Goal: Information Seeking & Learning: Find specific page/section

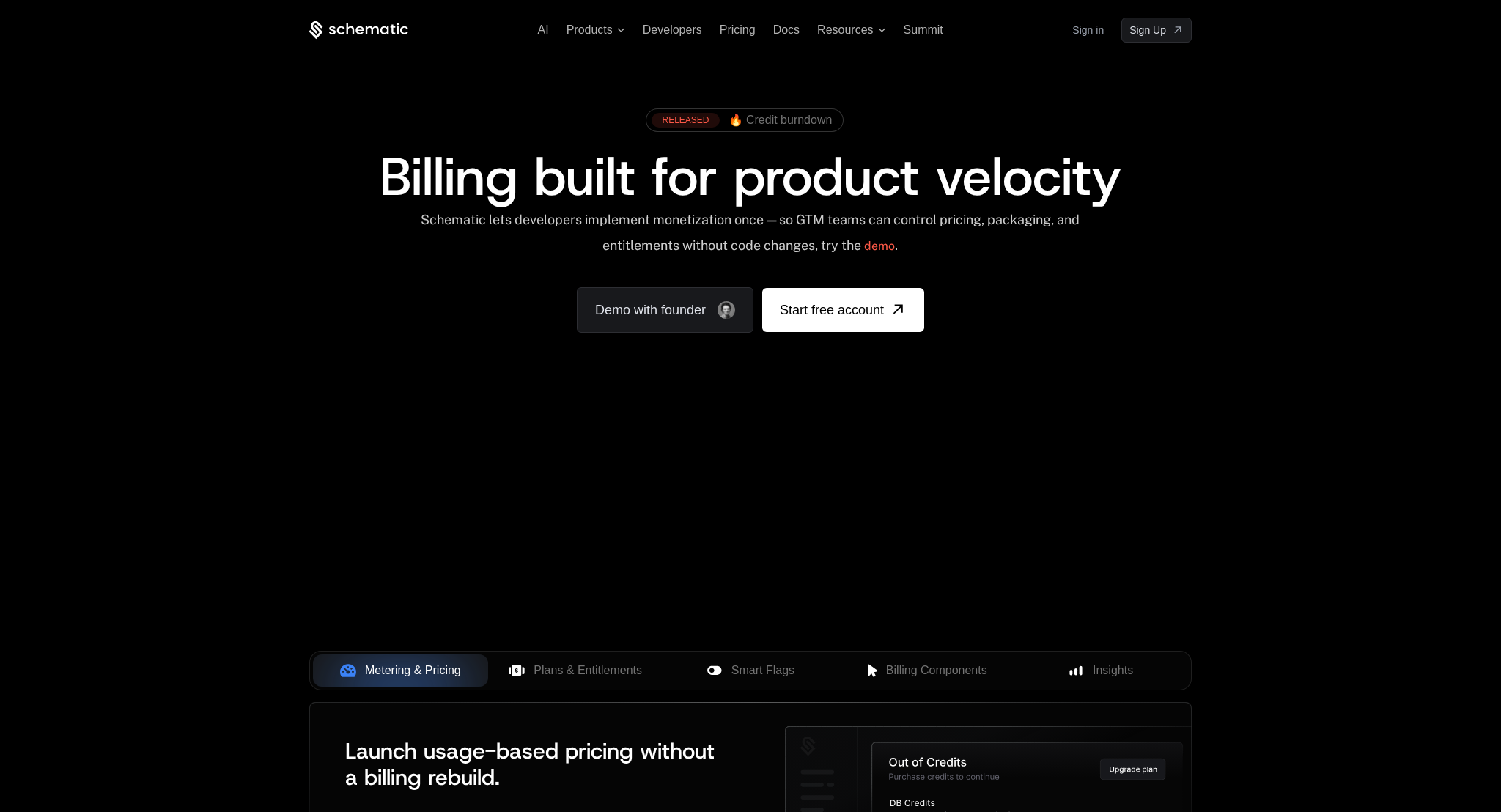
click at [1092, 27] on link "Sign in" at bounding box center [1087, 29] width 31 height 24
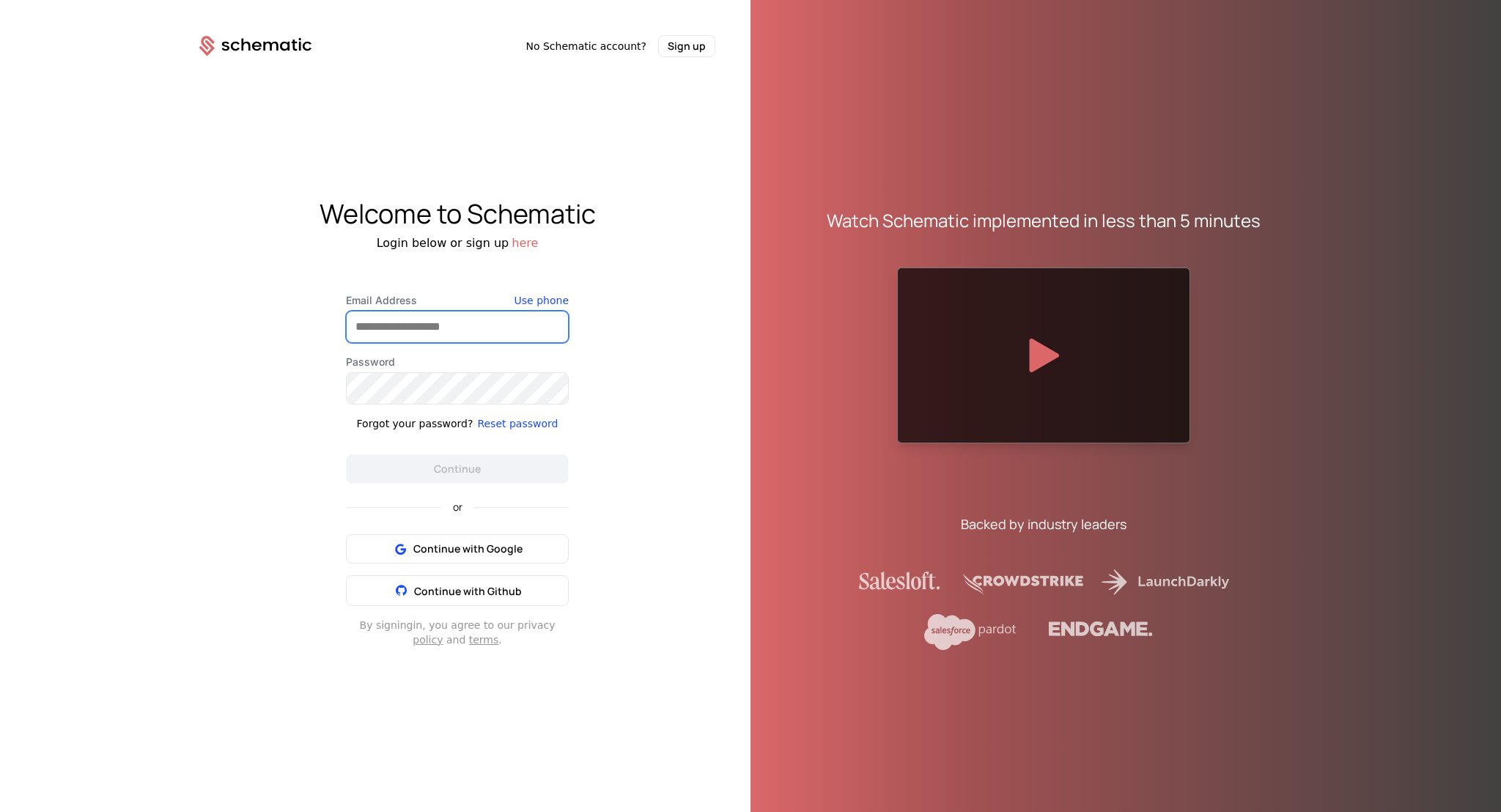
type input "**********"
click at [404, 459] on button "Continue" at bounding box center [457, 469] width 223 height 29
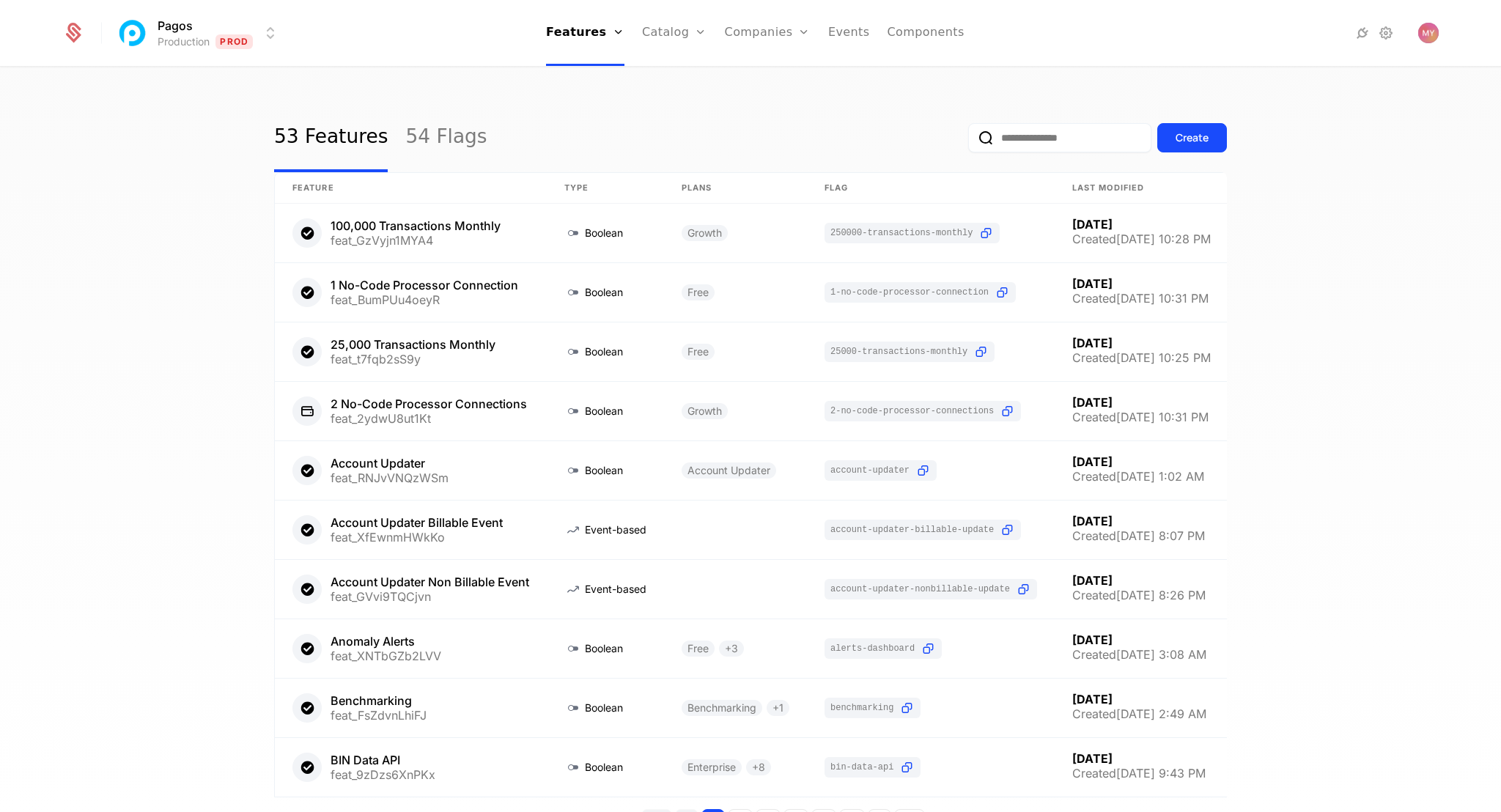
click at [1038, 145] on input "email" at bounding box center [1059, 138] width 183 height 29
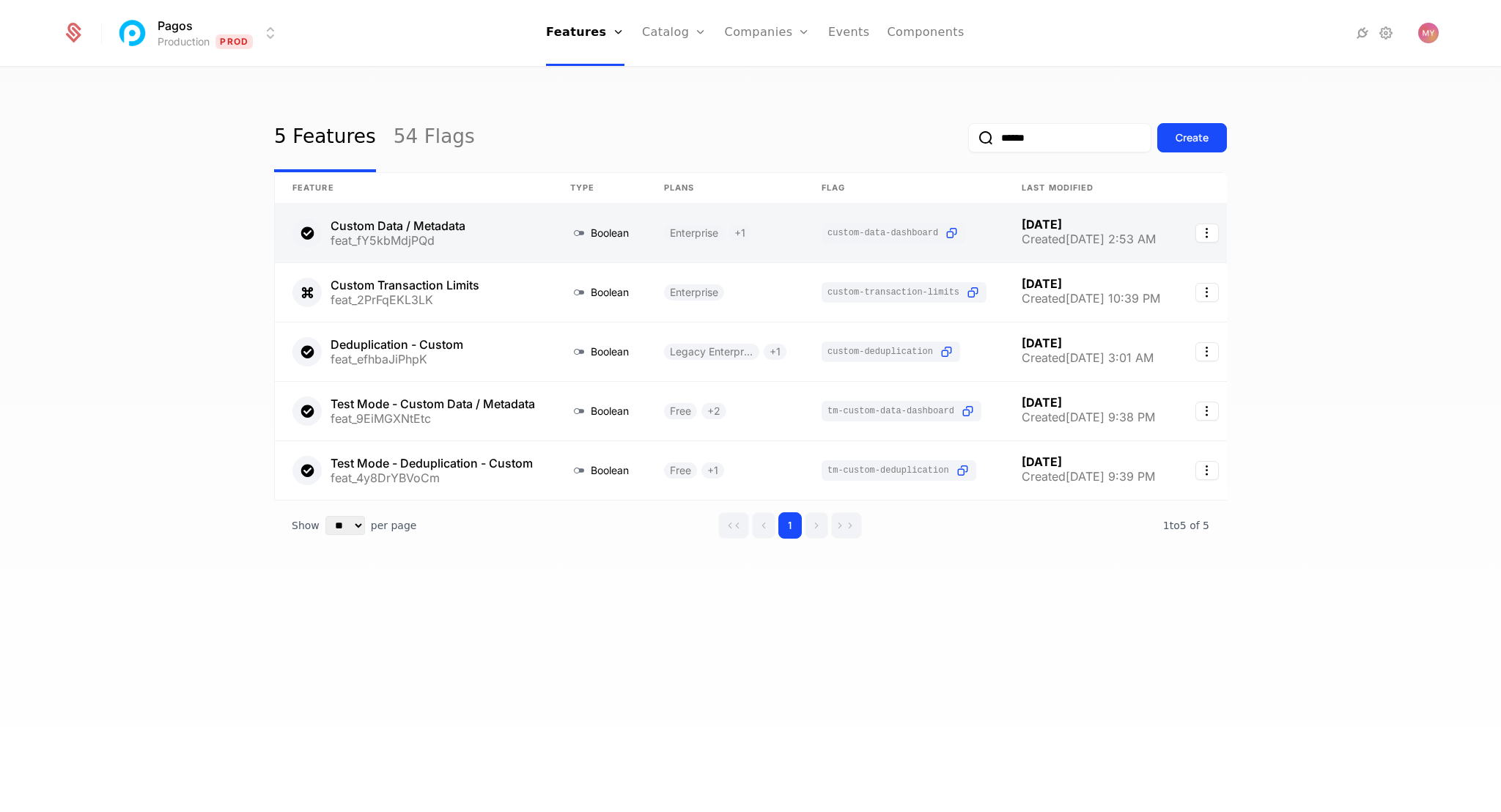
type input "******"
click at [525, 233] on link at bounding box center [414, 233] width 278 height 59
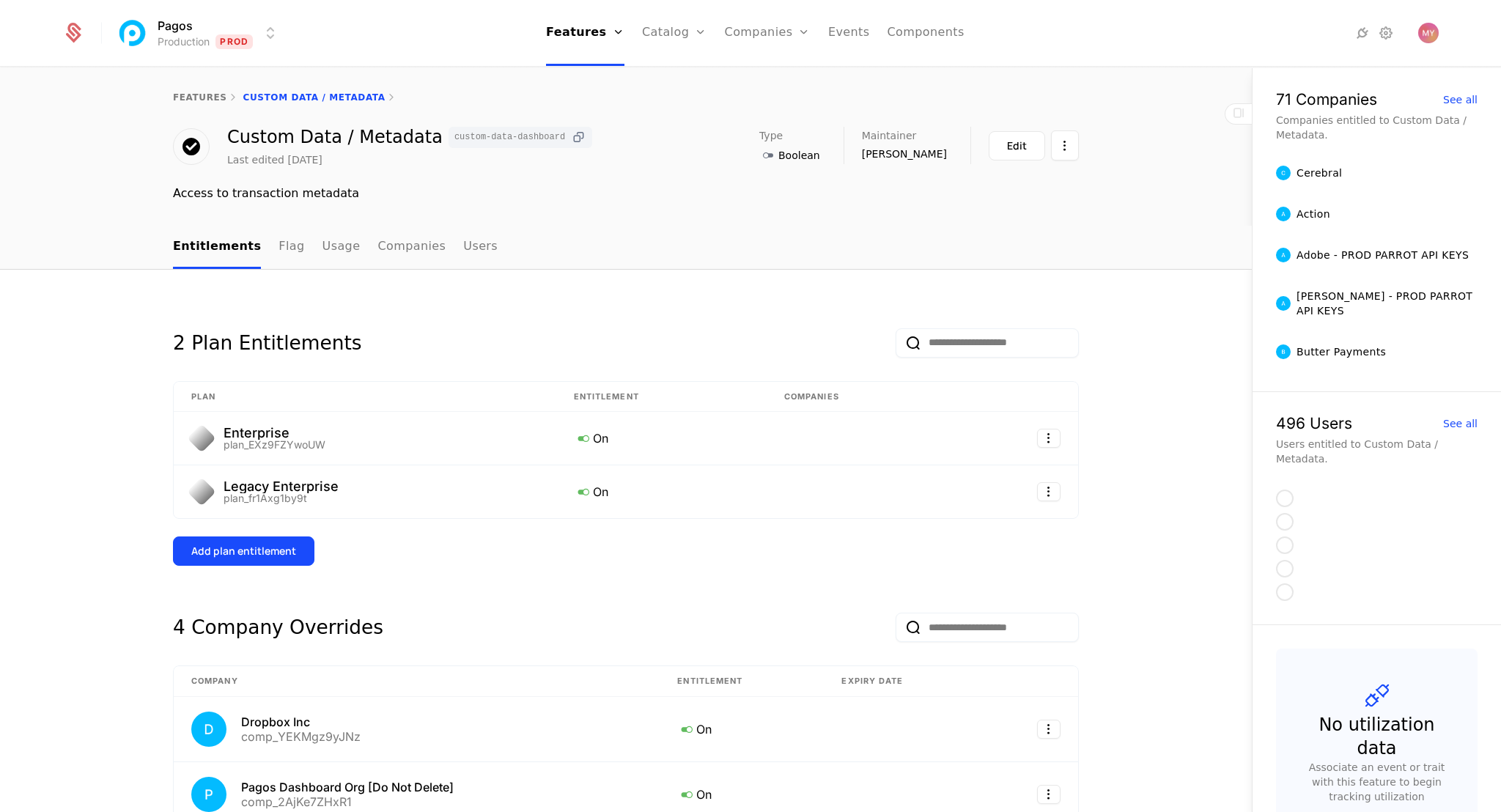
click at [571, 140] on icon at bounding box center [579, 138] width 15 height 15
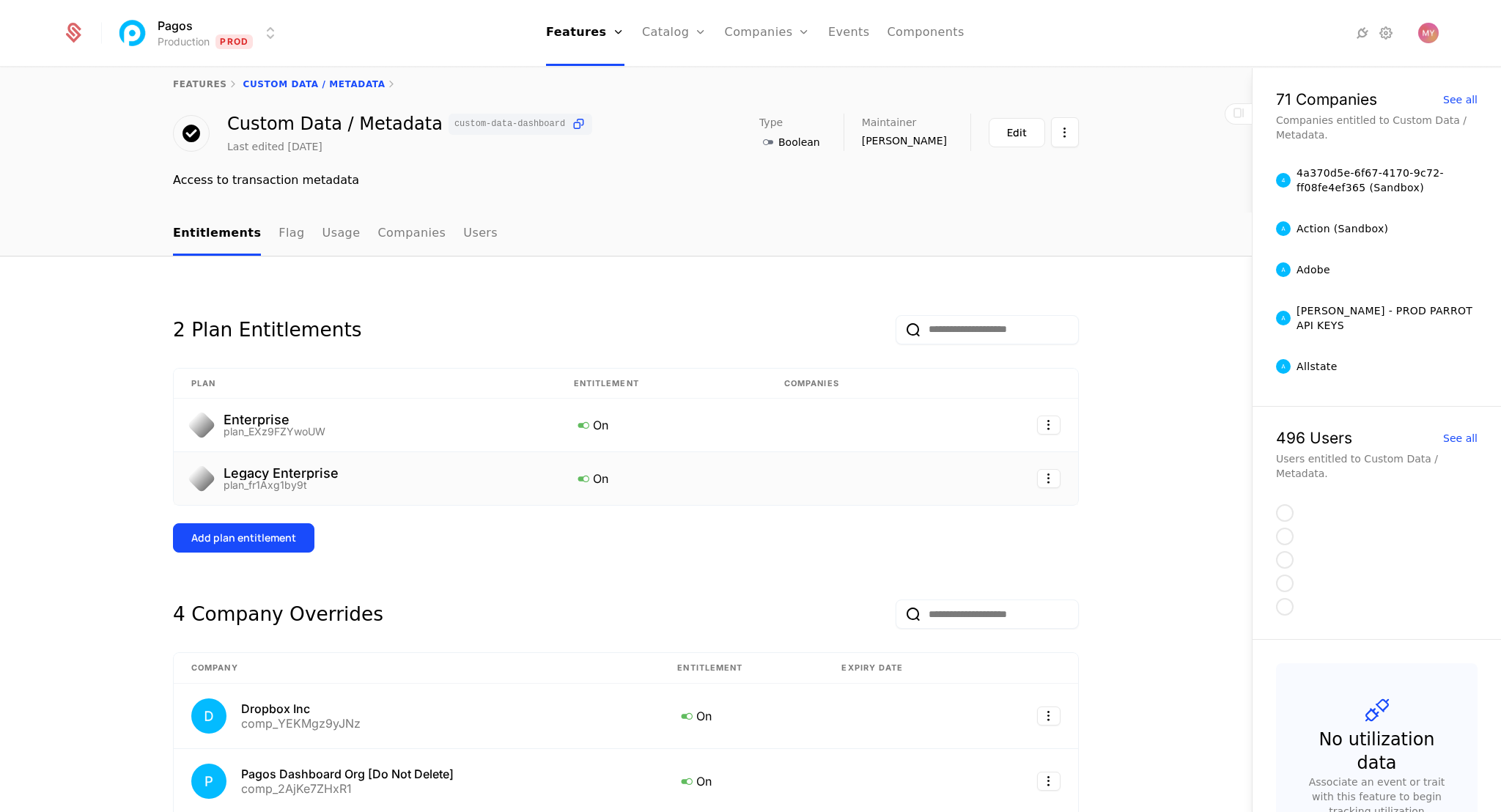
scroll to position [8, 0]
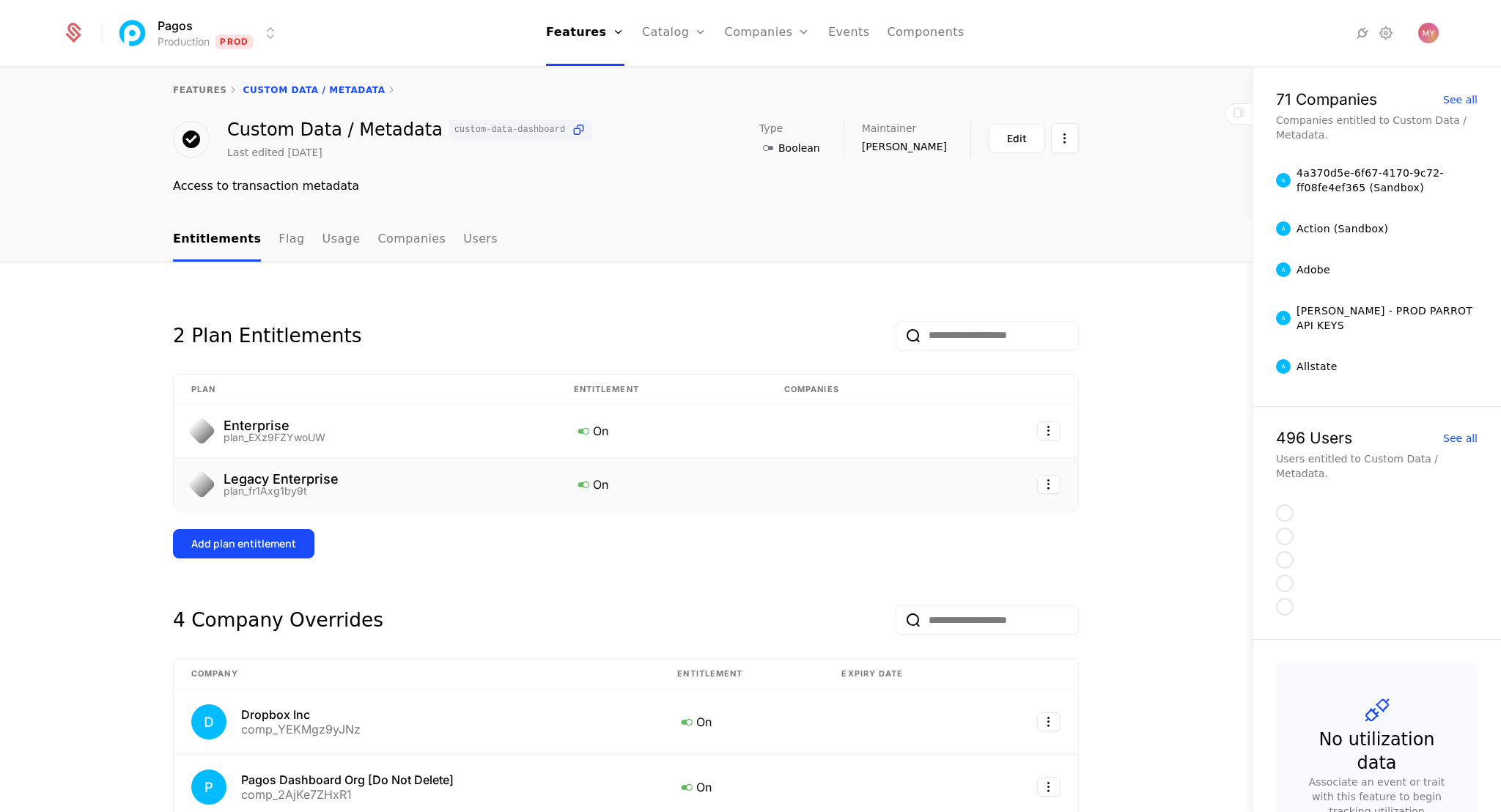
click at [447, 478] on div "Legacy Enterprise plan_fr1Axg1by9t" at bounding box center [365, 484] width 347 height 24
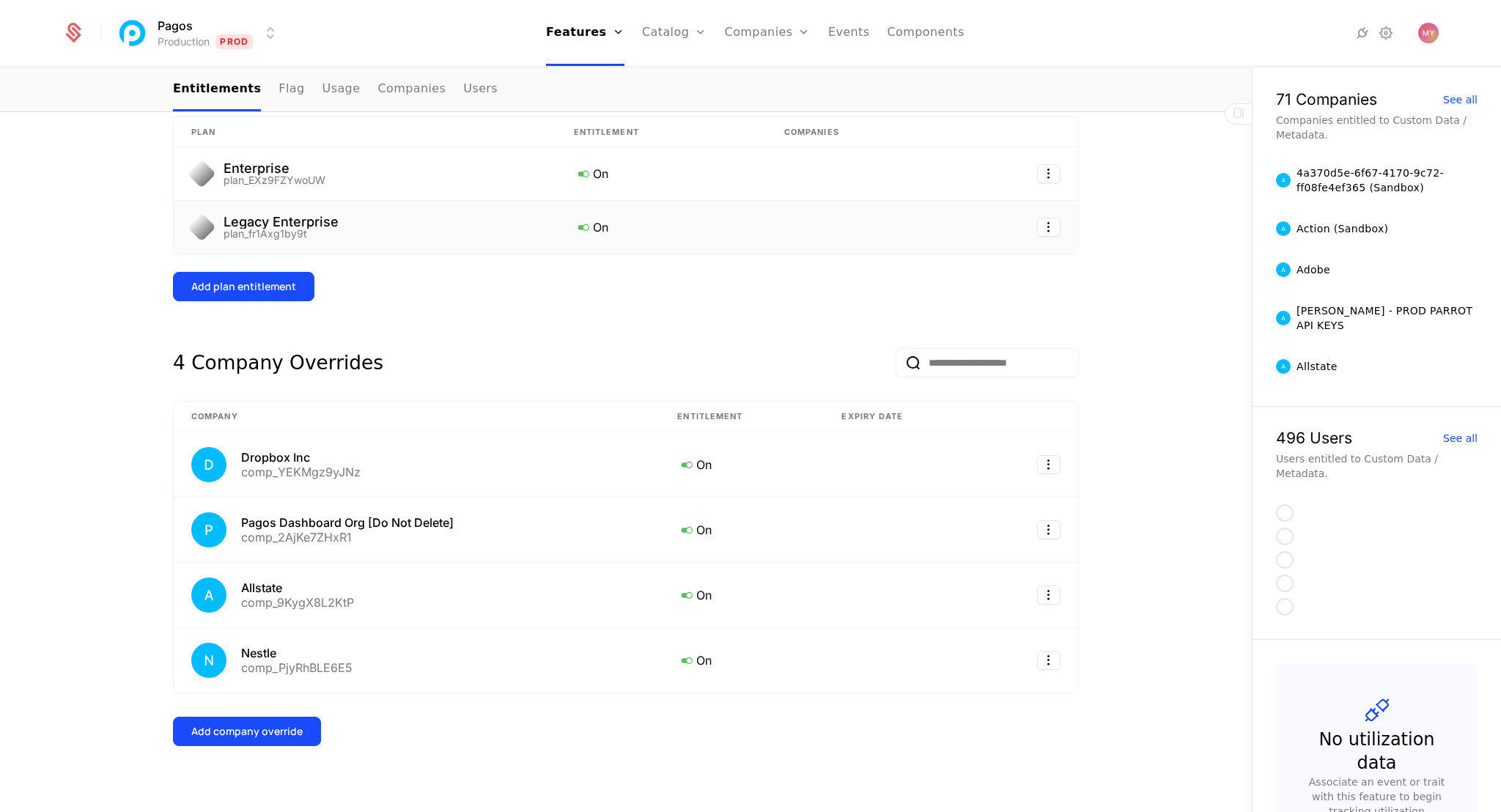
scroll to position [278, 0]
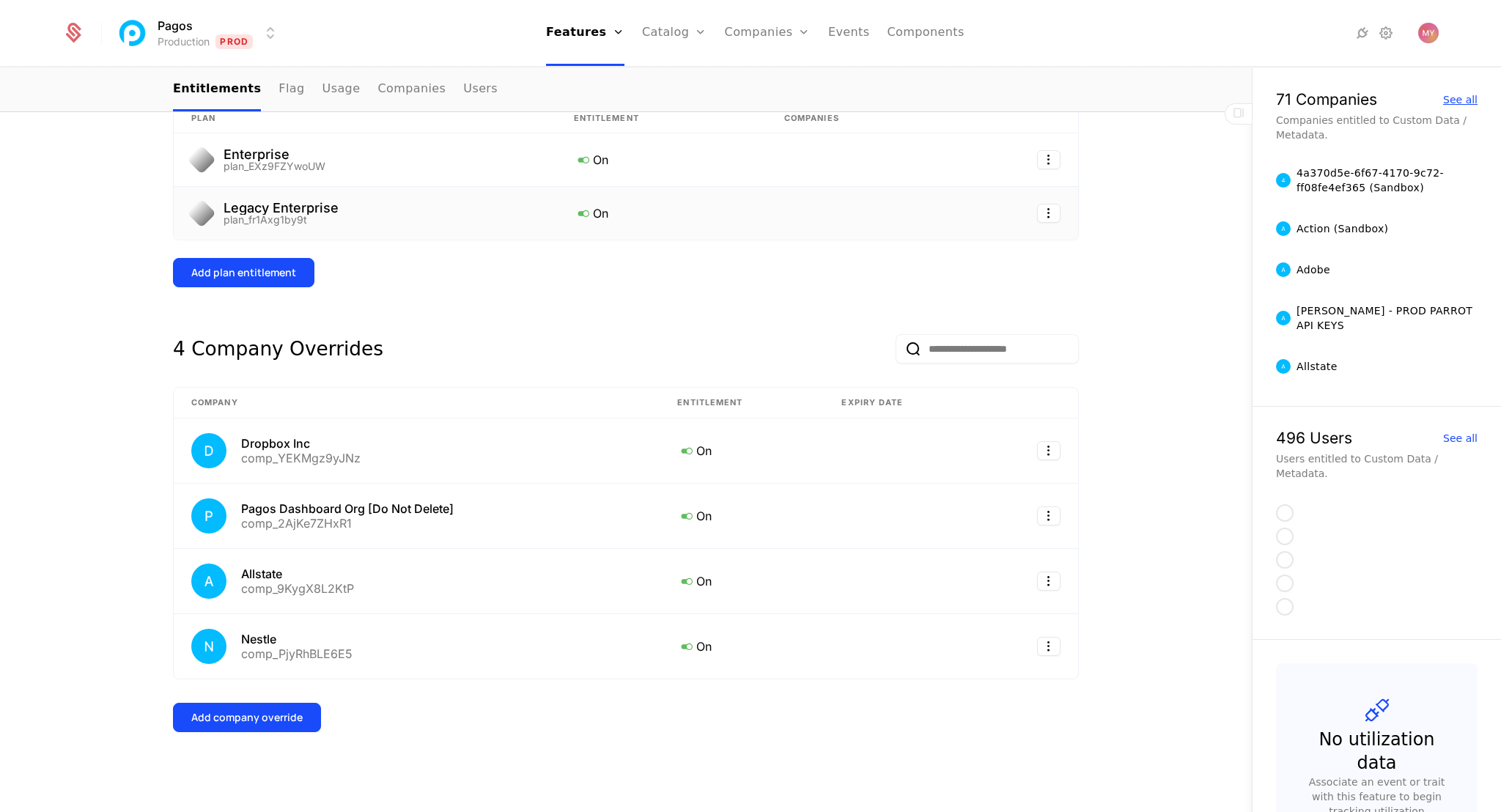
click at [1466, 101] on div "See all" at bounding box center [1460, 100] width 34 height 10
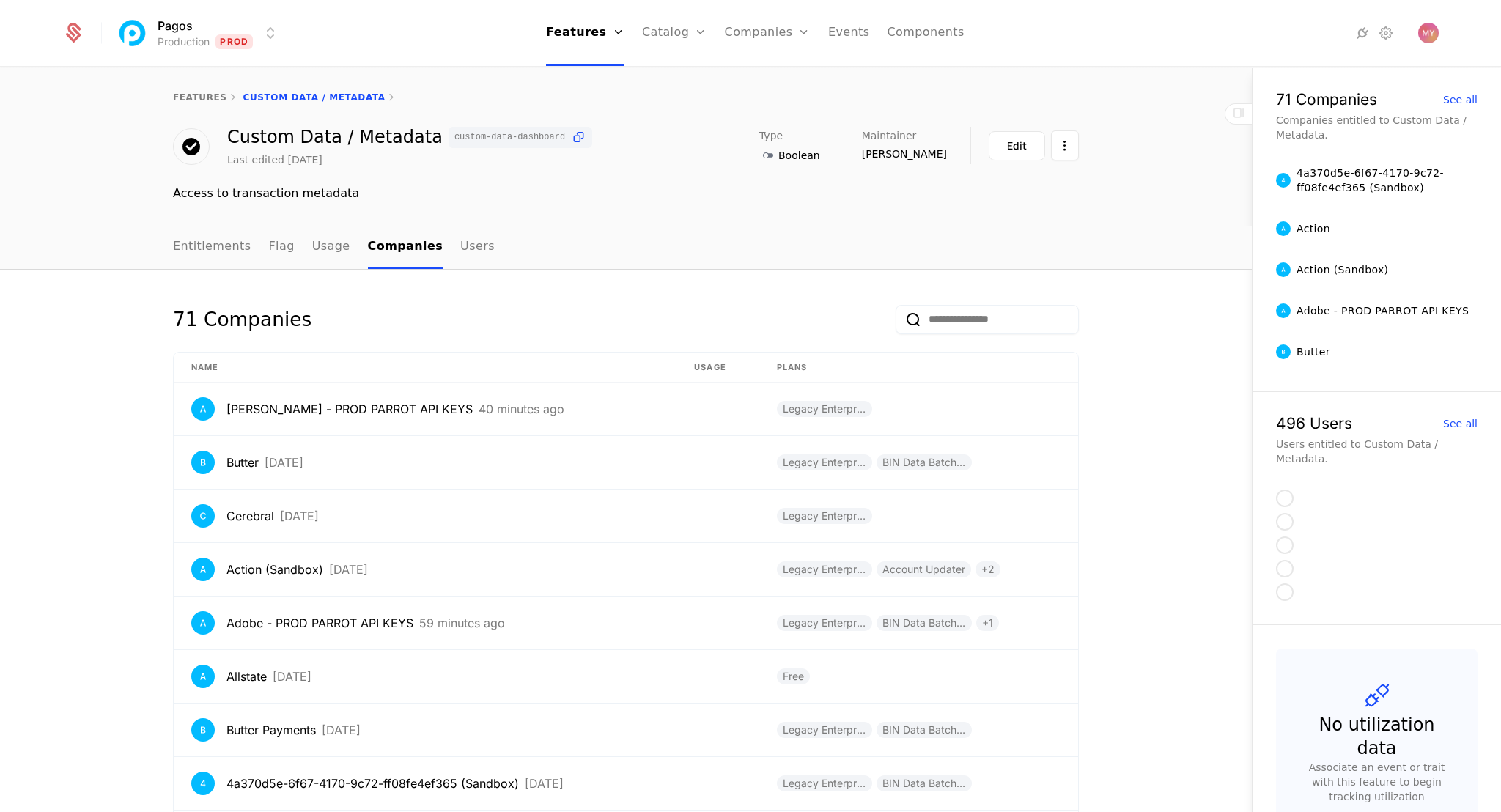
scroll to position [5, 0]
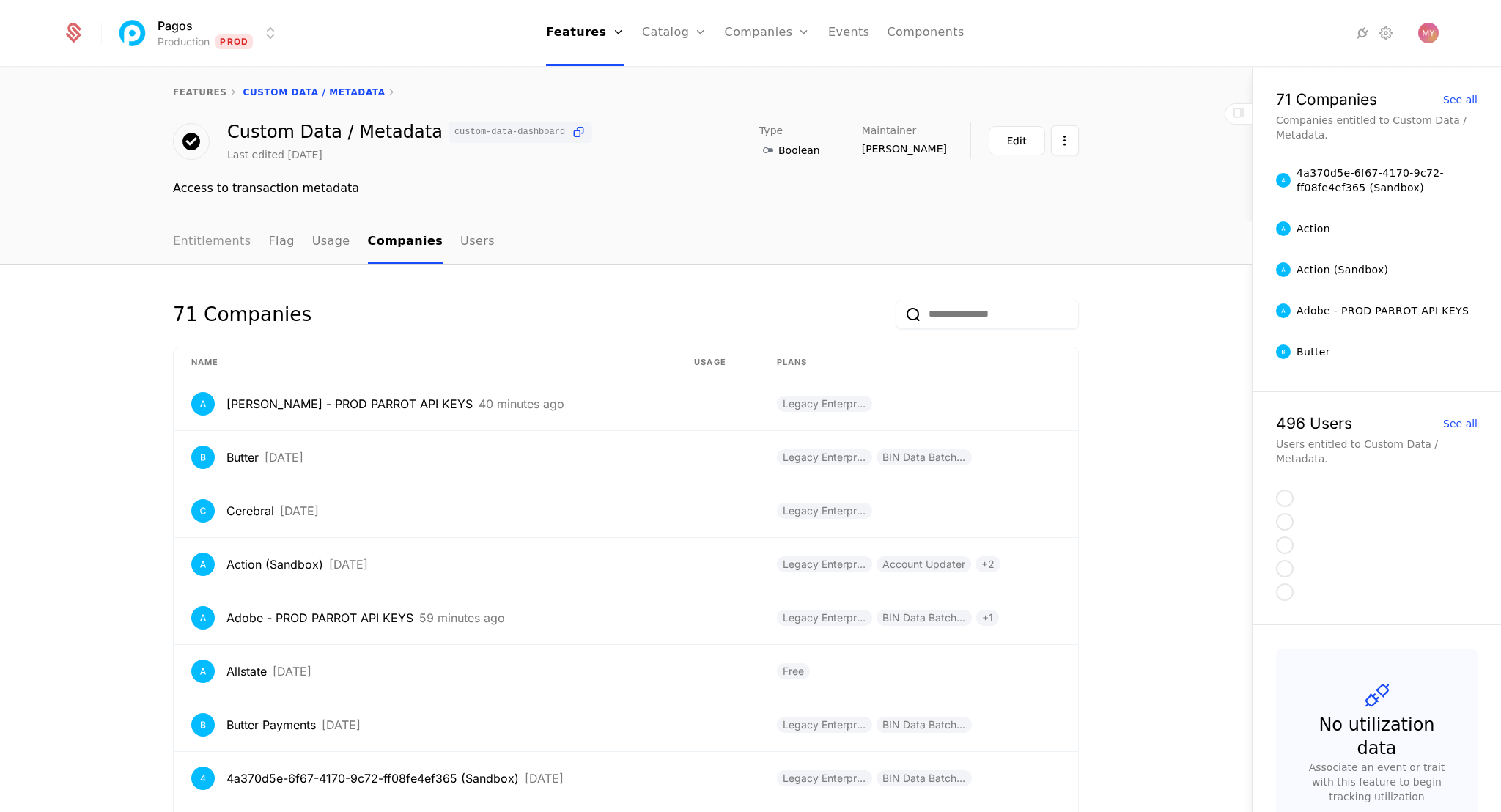
click at [232, 250] on link "Entitlements" at bounding box center [212, 242] width 79 height 44
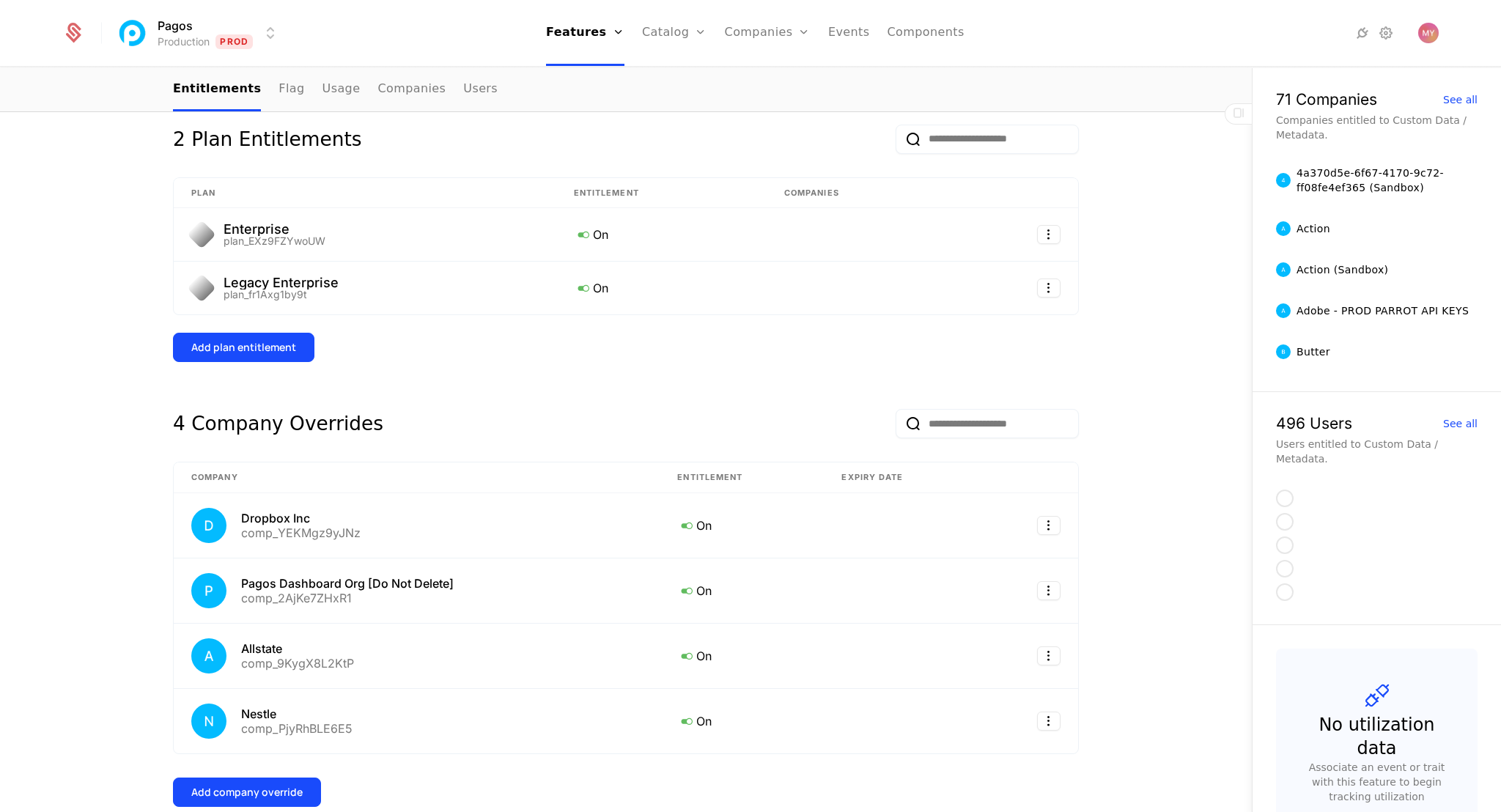
scroll to position [214, 0]
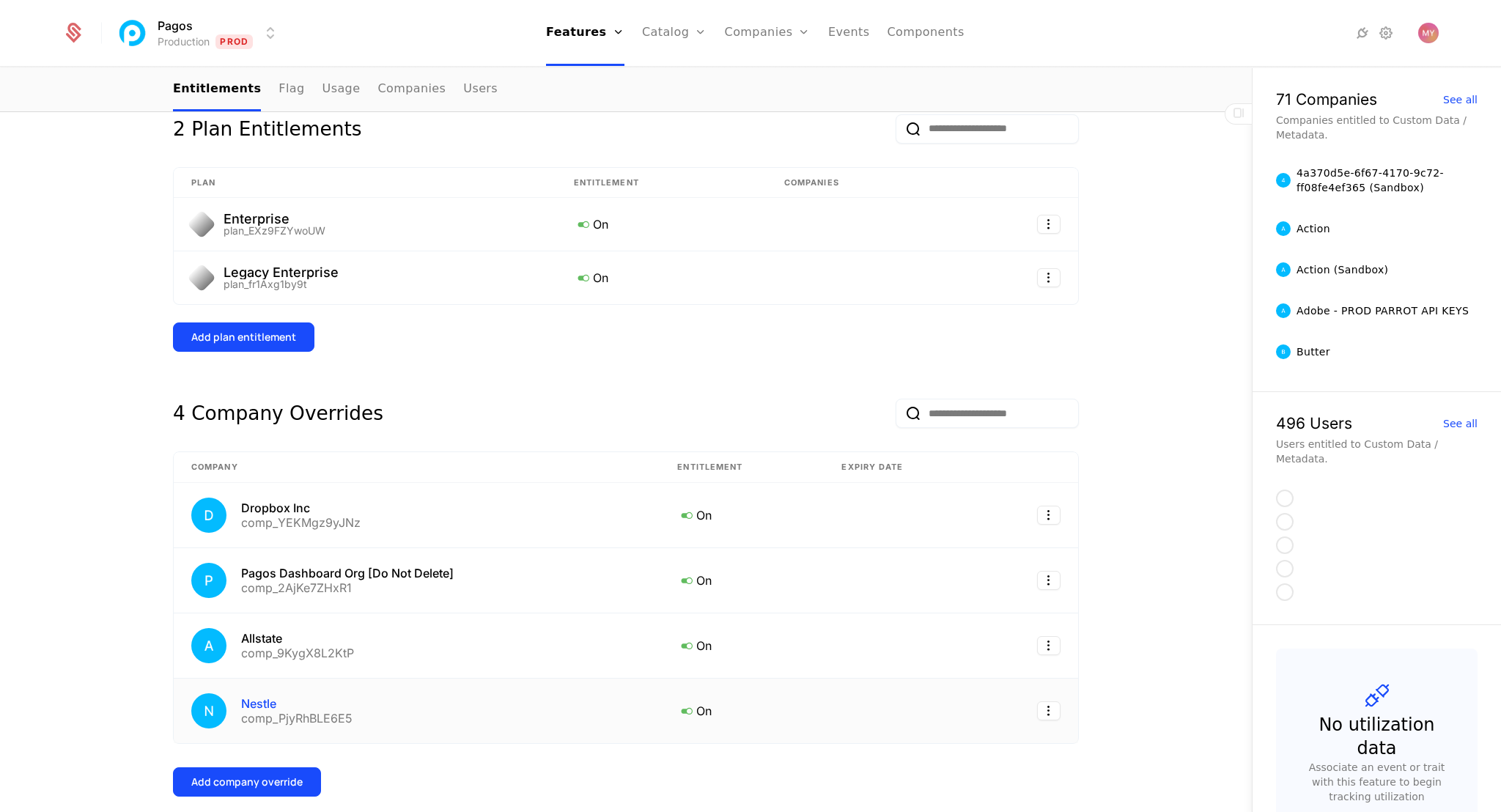
click at [312, 704] on div "Nestle" at bounding box center [296, 703] width 111 height 11
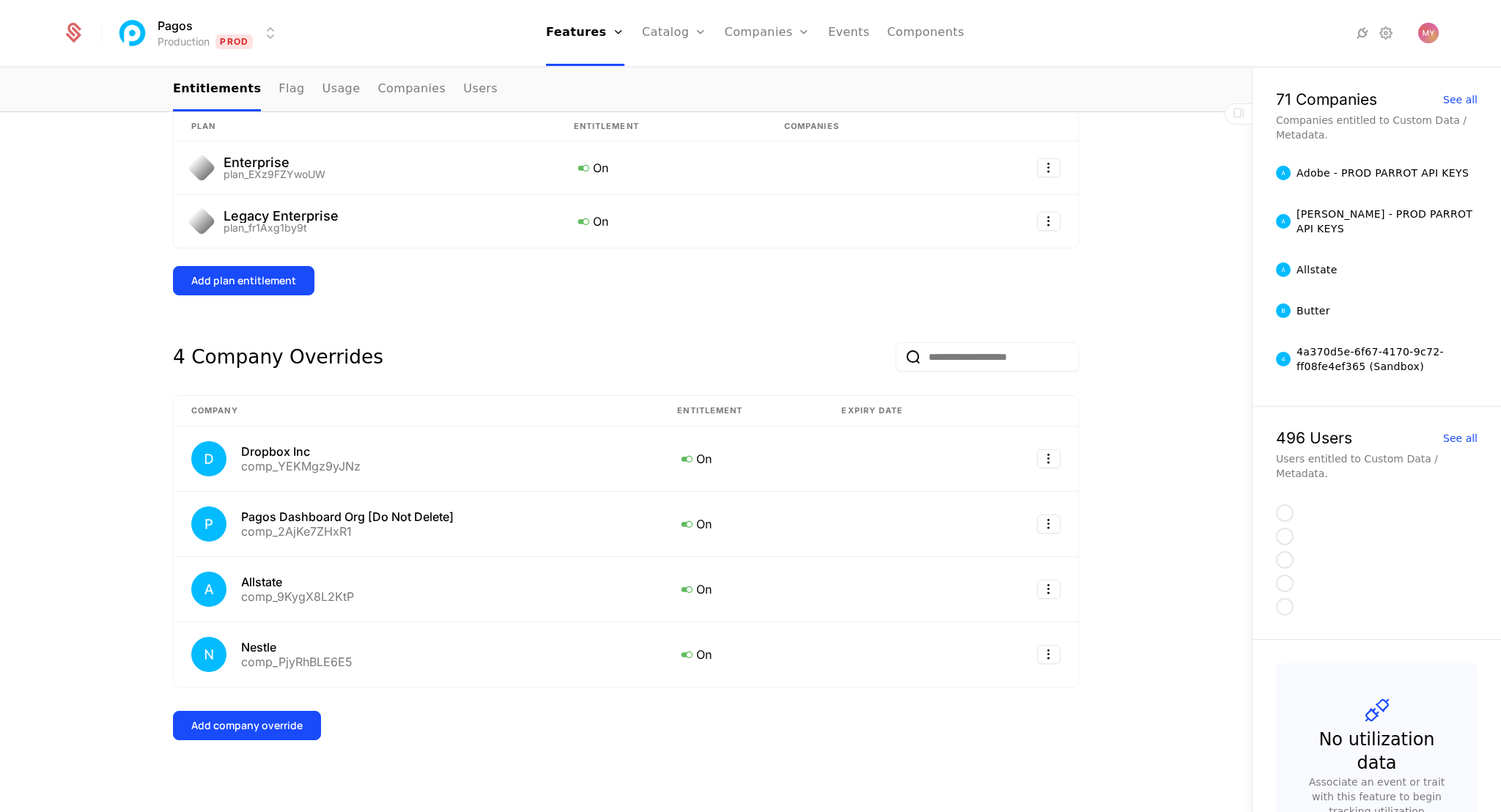
scroll to position [280, 0]
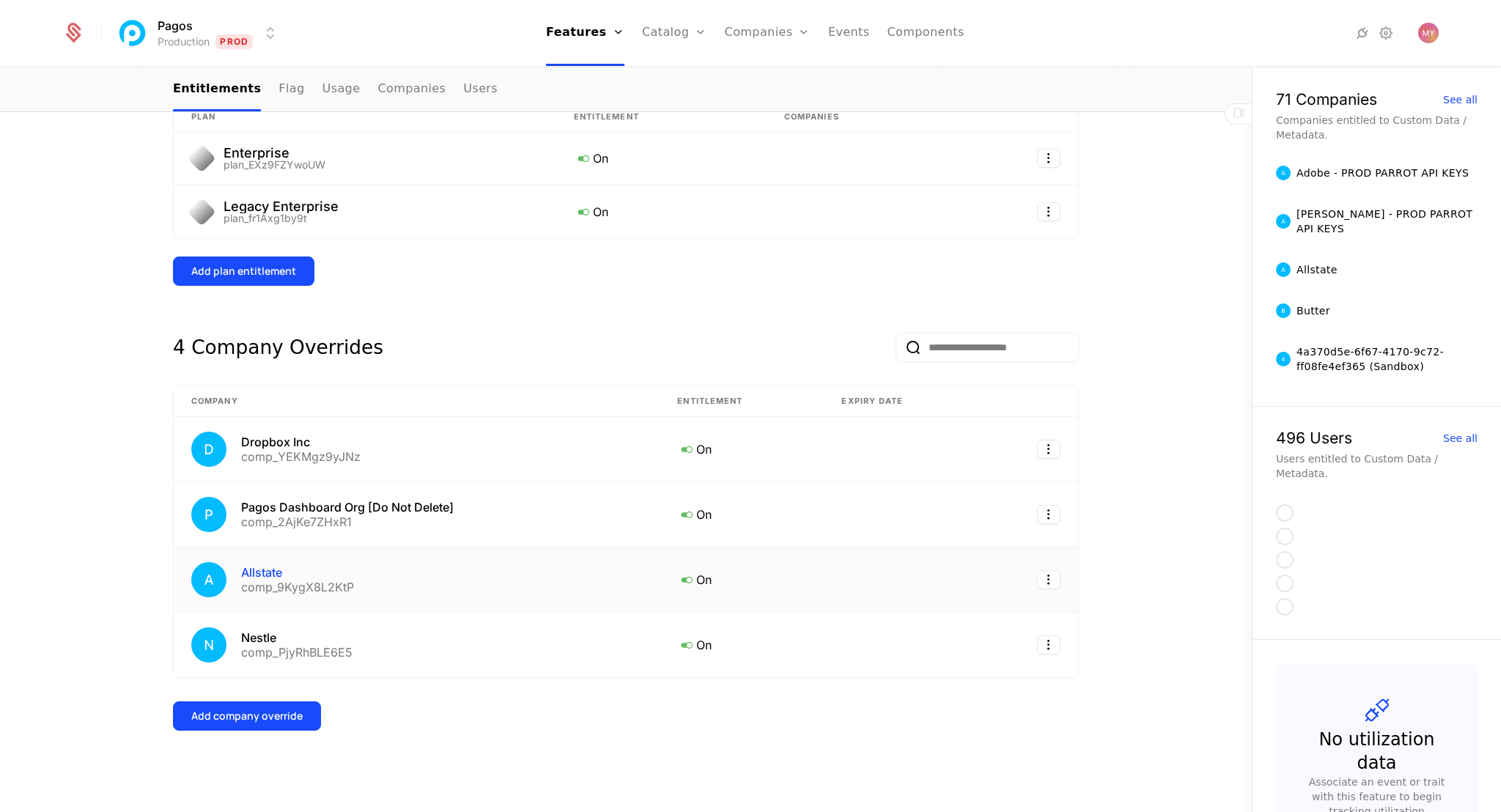
click at [275, 569] on div "Allstate" at bounding box center [297, 572] width 113 height 11
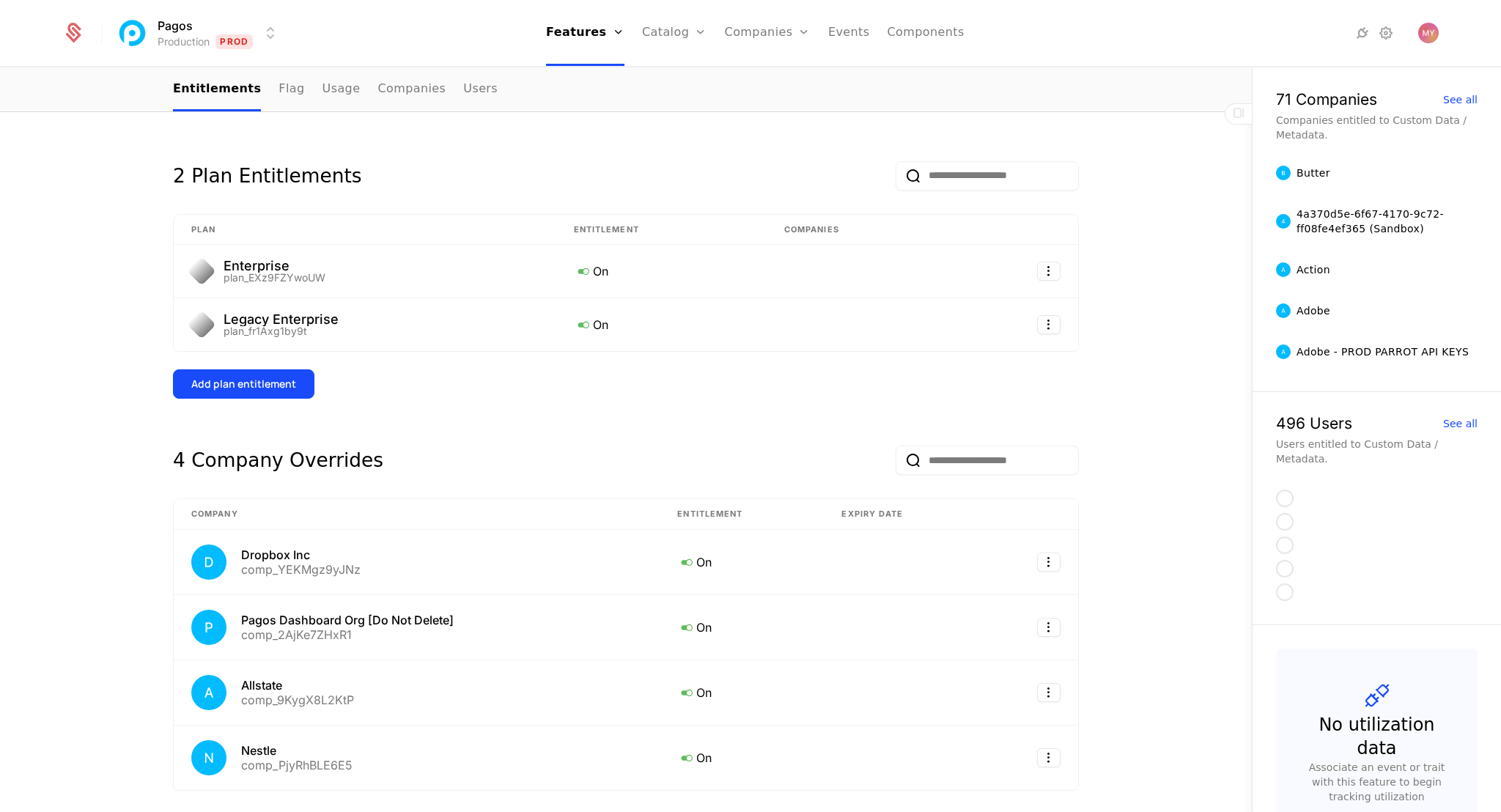
scroll to position [183, 0]
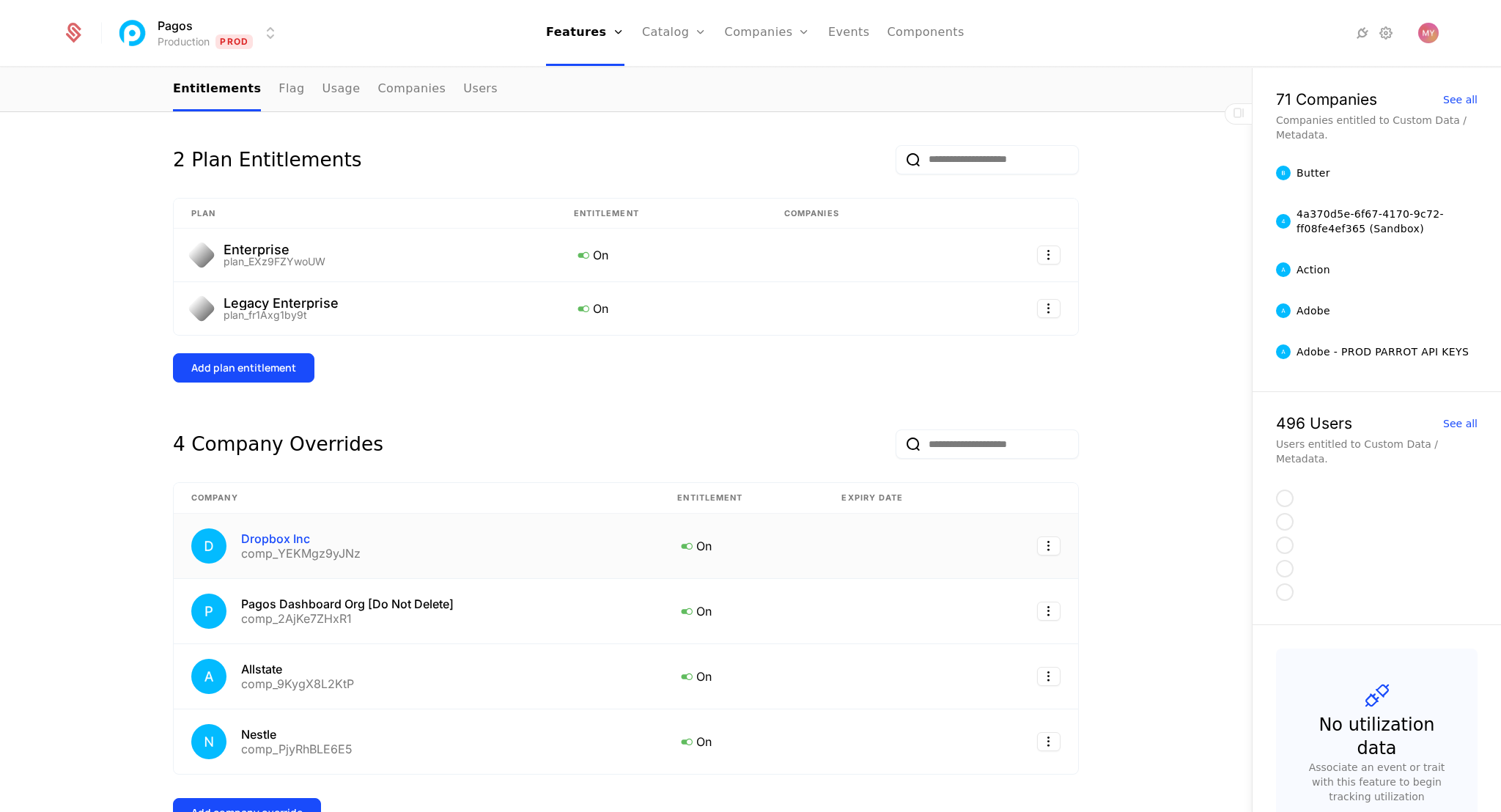
click at [282, 542] on div "Dropbox Inc" at bounding box center [301, 538] width 120 height 11
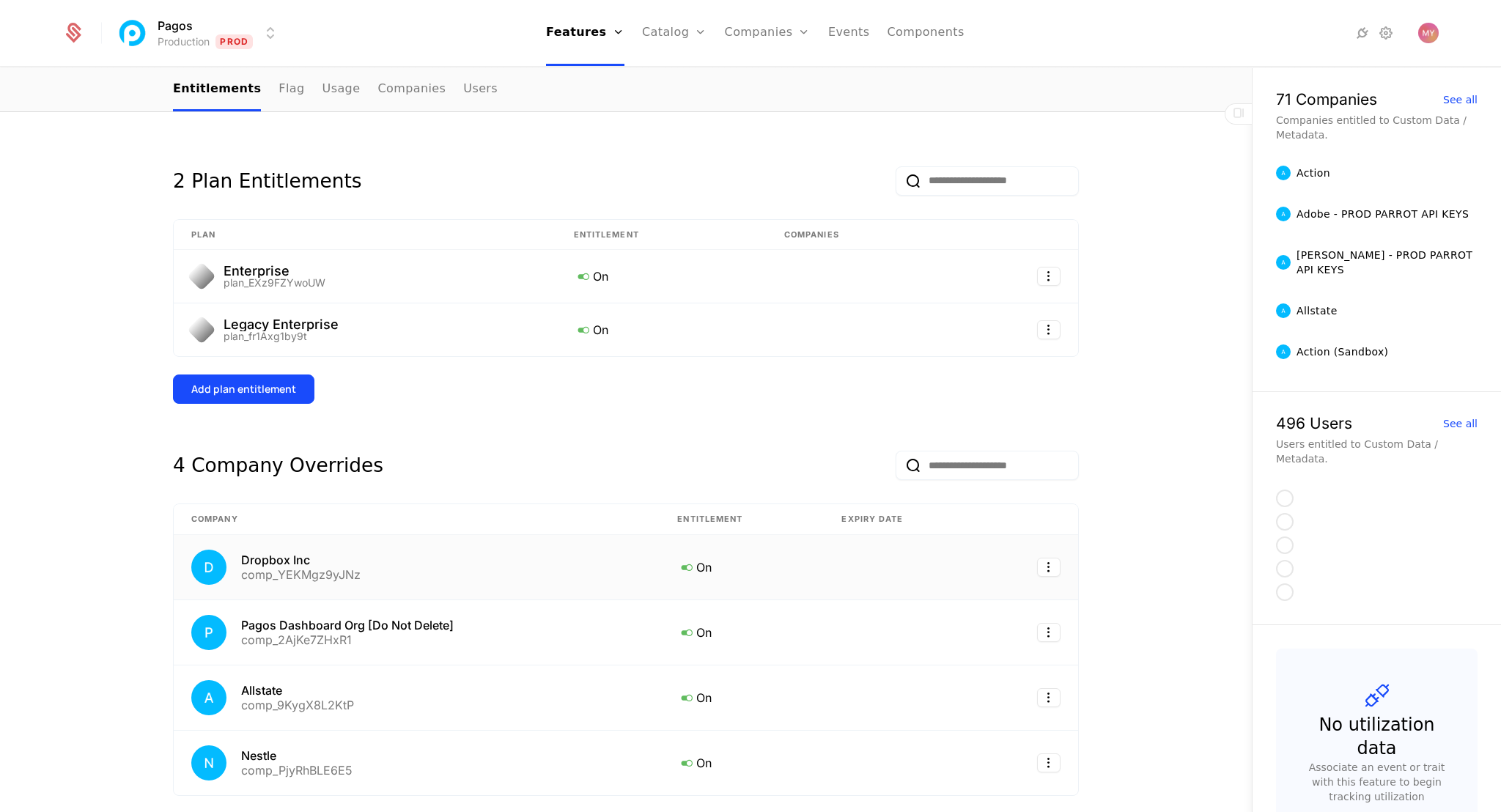
scroll to position [200, 0]
